Goal: Transaction & Acquisition: Book appointment/travel/reservation

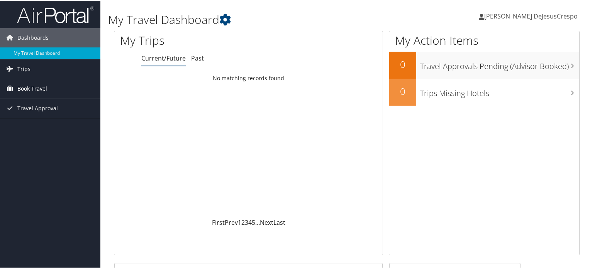
click at [38, 90] on span "Book Travel" at bounding box center [32, 87] width 30 height 19
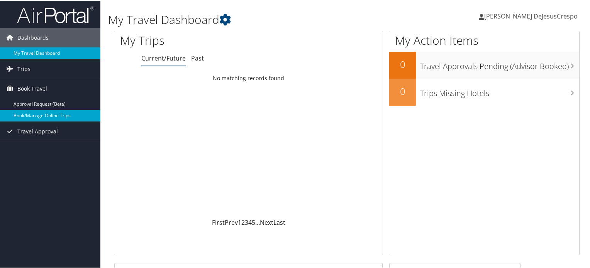
click at [31, 114] on link "Book/Manage Online Trips" at bounding box center [50, 115] width 100 height 12
click at [31, 113] on link "Book/Manage Online Trips" at bounding box center [50, 115] width 100 height 12
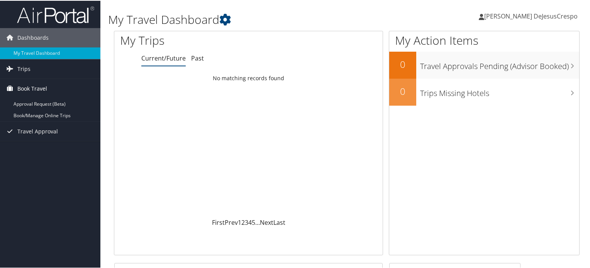
click at [57, 87] on link "Book Travel" at bounding box center [50, 87] width 100 height 19
click at [34, 86] on span "Book Travel" at bounding box center [32, 87] width 30 height 19
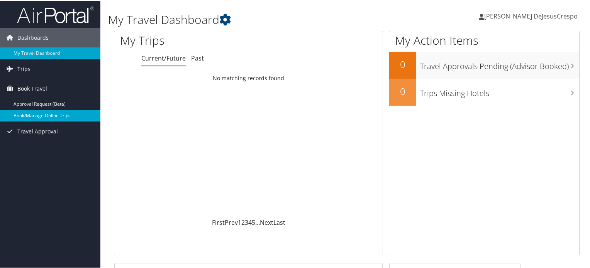
click at [36, 113] on link "Book/Manage Online Trips" at bounding box center [50, 115] width 100 height 12
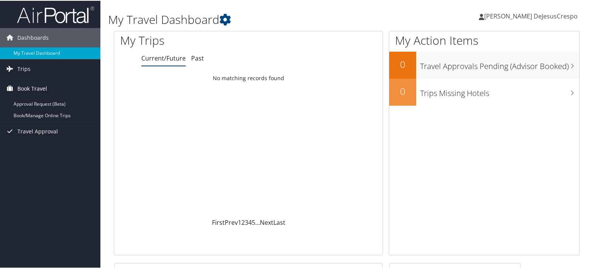
click at [34, 88] on span "Book Travel" at bounding box center [32, 87] width 30 height 19
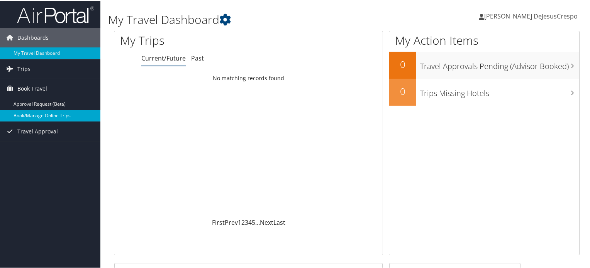
click at [37, 112] on link "Book/Manage Online Trips" at bounding box center [50, 115] width 100 height 12
click at [49, 120] on link "Book/Manage Online Trips" at bounding box center [50, 115] width 100 height 12
